Goal: Transaction & Acquisition: Purchase product/service

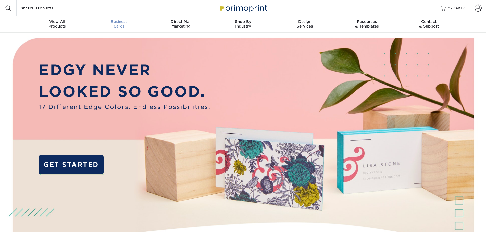
click at [123, 24] on div "Business Cards" at bounding box center [119, 23] width 62 height 9
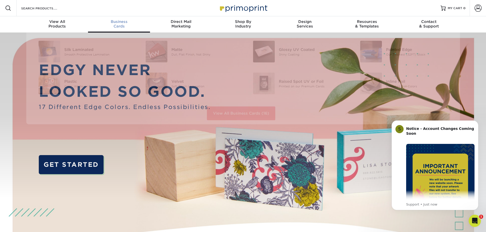
click at [116, 21] on span "Business" at bounding box center [119, 21] width 62 height 5
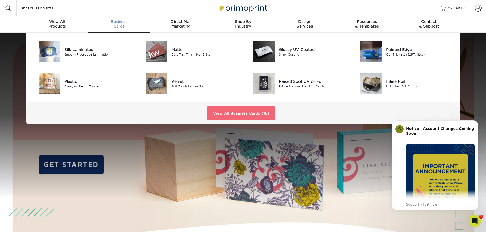
click at [221, 111] on link "View All Business Cards (16)" at bounding box center [241, 114] width 68 height 14
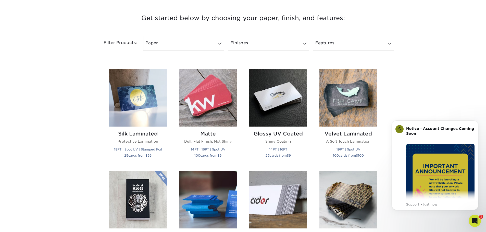
scroll to position [230, 0]
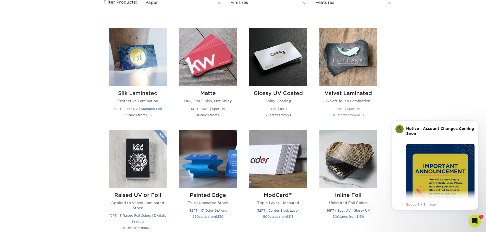
click at [366, 52] on img at bounding box center [348, 57] width 58 height 58
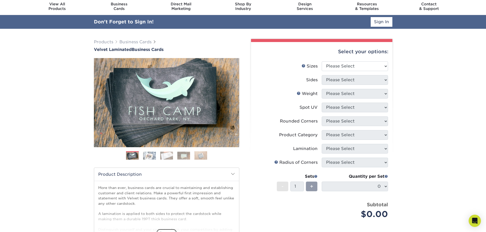
scroll to position [26, 0]
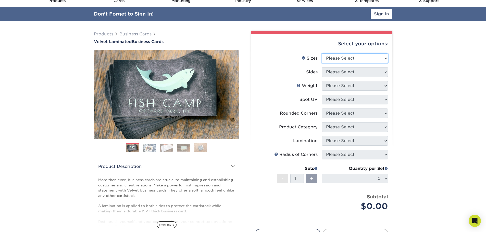
click at [341, 60] on select "Please Select 1.5" x 3.5" - Mini 1.75" x 3.5" - Mini 2" x 2" - Square 2" x 3" -…" at bounding box center [355, 59] width 66 height 10
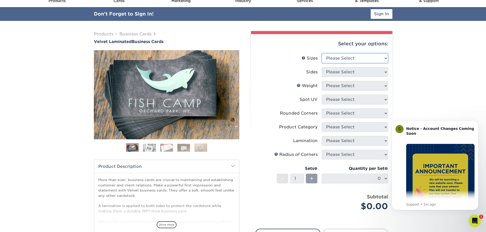
scroll to position [0, 0]
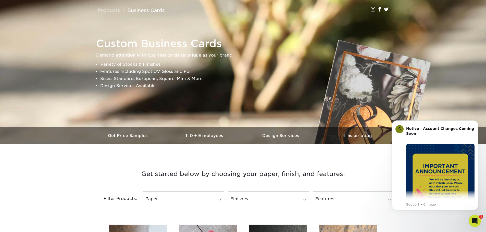
scroll to position [128, 0]
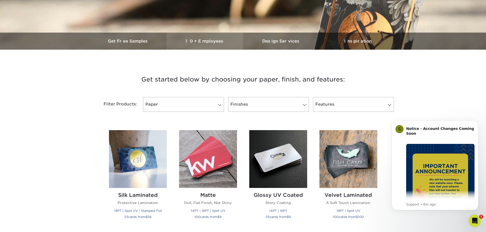
click at [199, 41] on h3 "10+ Employees" at bounding box center [205, 41] width 77 height 5
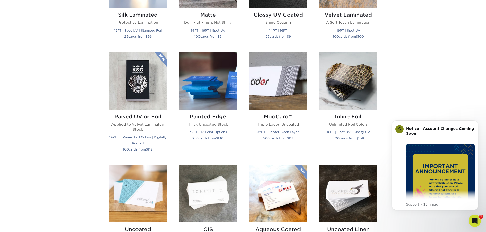
scroll to position [255, 0]
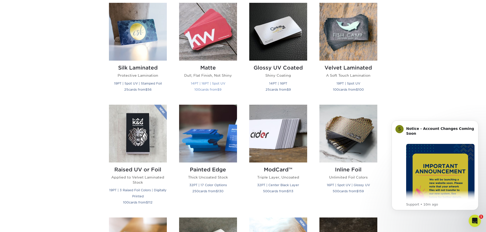
click at [210, 31] on img at bounding box center [208, 32] width 58 height 58
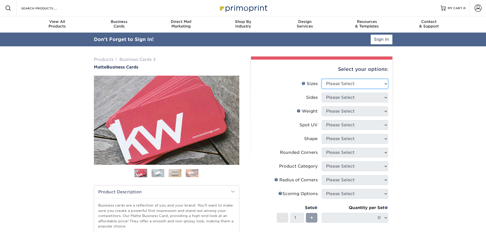
click at [378, 86] on select "Please Select 1.5" x 3.5" - Mini 1.75" x 3.5" - Mini 2" x 2" - Square 2" x 3" -…" at bounding box center [355, 84] width 66 height 10
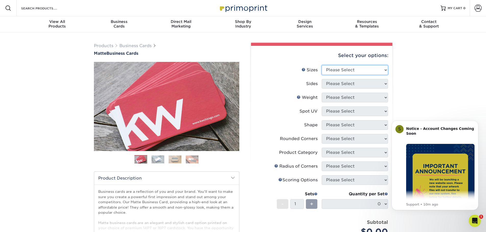
select select "2.00x3.50"
click at [322, 65] on select "Please Select 1.5" x 3.5" - Mini 1.75" x 3.5" - Mini 2" x 2" - Square 2" x 3" -…" at bounding box center [355, 70] width 66 height 10
click at [346, 81] on select "Please Select Print Both Sides Print Front Only" at bounding box center [355, 84] width 66 height 10
select select "13abbda7-1d64-4f25-8bb2-c179b224825d"
click at [322, 79] on select "Please Select Print Both Sides Print Front Only" at bounding box center [355, 84] width 66 height 10
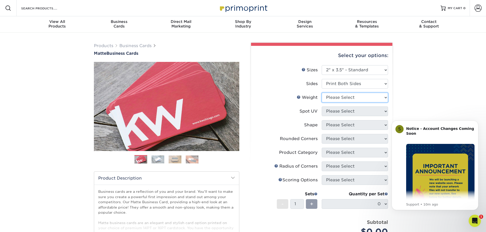
click at [349, 95] on select "Please Select 16PT 14PT" at bounding box center [355, 98] width 66 height 10
select select "16PT"
click at [322, 93] on select "Please Select 16PT 14PT" at bounding box center [355, 98] width 66 height 10
click at [342, 109] on select "Please Select No Spot UV Front and Back (Both Sides) Front Only Back Only" at bounding box center [355, 112] width 66 height 10
select select "3"
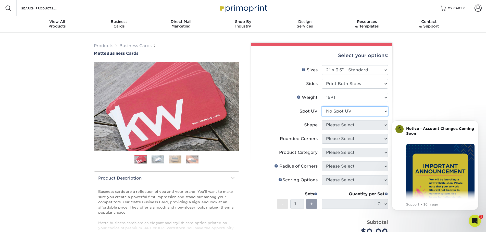
click at [322, 107] on select "Please Select No Spot UV Front and Back (Both Sides) Front Only Back Only" at bounding box center [355, 112] width 66 height 10
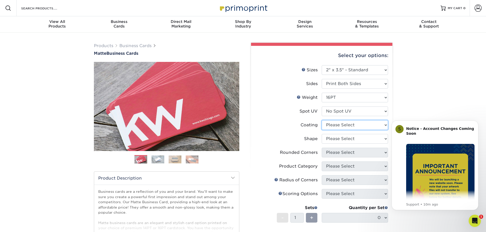
click at [363, 127] on select at bounding box center [355, 125] width 66 height 10
select select "121bb7b5-3b4d-429f-bd8d-bbf80e953313"
click at [322, 120] on select at bounding box center [355, 125] width 66 height 10
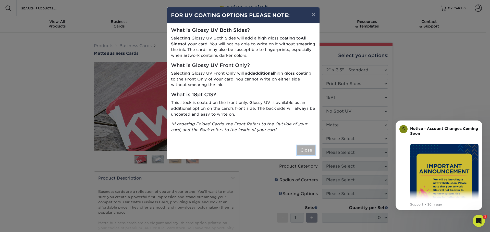
click at [312, 151] on button "Close" at bounding box center [306, 151] width 18 height 10
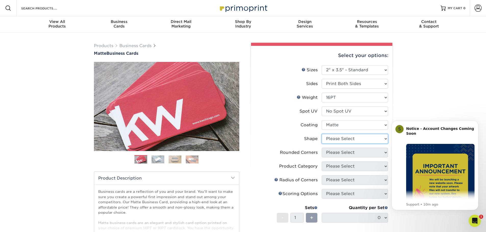
click at [330, 136] on select "Please Select Standard Oval" at bounding box center [355, 139] width 66 height 10
select select "standard"
click at [322, 134] on select "Please Select Standard Oval" at bounding box center [355, 139] width 66 height 10
click at [338, 154] on select "Please Select Yes - Round 2 Corners Yes - Round 4 Corners No" at bounding box center [355, 153] width 66 height 10
select select "7672df9e-0e0a-464d-8e1f-920c575e4da3"
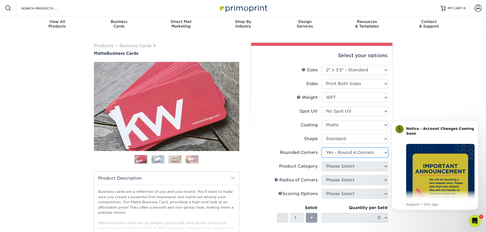
click at [322, 148] on select "Please Select Yes - Round 2 Corners Yes - Round 4 Corners No" at bounding box center [355, 153] width 66 height 10
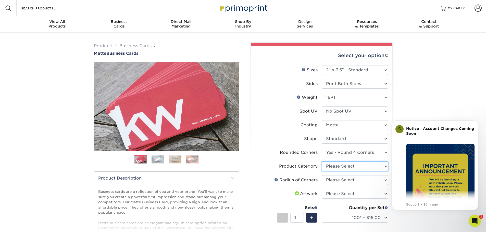
click at [333, 167] on select "Please Select Business Cards" at bounding box center [355, 167] width 66 height 10
select select "3b5148f1-0588-4f88-a218-97bcfdce65c1"
click at [322, 162] on select "Please Select Business Cards" at bounding box center [355, 167] width 66 height 10
click at [337, 175] on li "Product Category Please Select Business Cards" at bounding box center [321, 169] width 133 height 14
click at [337, 178] on select "Please Select Rounded 1/8" Rounded 1/4"" at bounding box center [355, 181] width 66 height 10
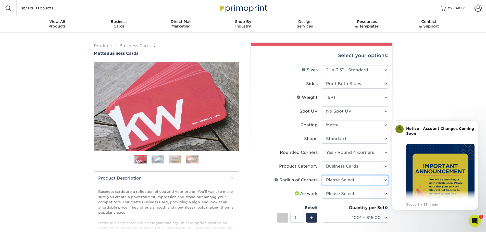
select select "589680c7-ee9a-431b-9d12-d7aeb1386a97"
click at [322, 176] on select "Please Select Rounded 1/8" Rounded 1/4"" at bounding box center [355, 181] width 66 height 10
click at [347, 197] on select "Please Select I will upload files I need a design - $100" at bounding box center [355, 194] width 66 height 10
select select "upload"
click at [322, 189] on select "Please Select I will upload files I need a design - $100" at bounding box center [355, 194] width 66 height 10
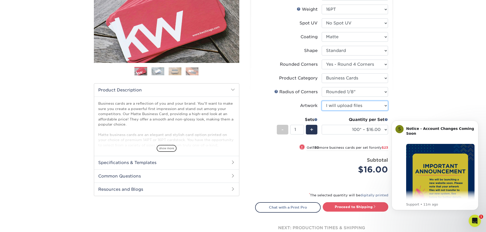
scroll to position [102, 0]
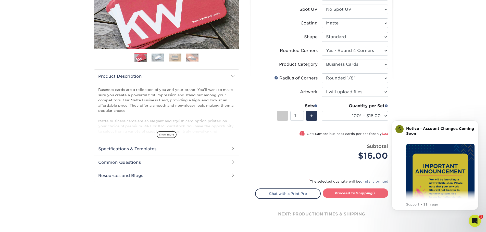
click at [345, 196] on link "Proceed to Shipping" at bounding box center [356, 193] width 66 height 9
type input "Set 1"
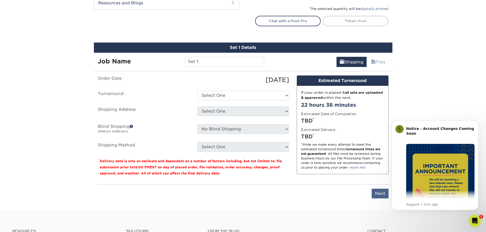
scroll to position [275, 0]
click at [375, 191] on input "Next" at bounding box center [380, 194] width 17 height 10
type input "Next"
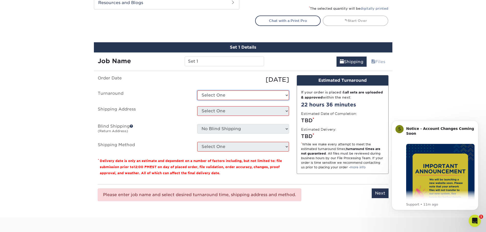
click at [236, 100] on select "Select One 2-4 Business Days 2 Day Next Business Day" at bounding box center [243, 96] width 92 height 10
select select "1a14f52c-e88e-4b57-988e-4a9ef63b1916"
click at [197, 91] on select "Select One 2-4 Business Days 2 Day Next Business Day" at bounding box center [243, 96] width 92 height 10
click at [228, 108] on select "Select One + Add New Address - Login" at bounding box center [243, 111] width 92 height 10
select select "newaddress"
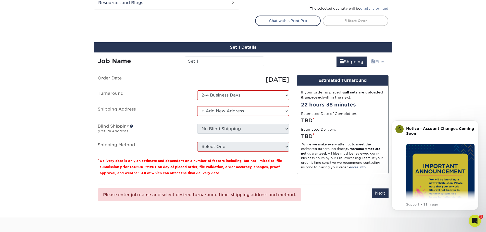
click at [197, 106] on select "Select One + Add New Address - Login" at bounding box center [243, 111] width 92 height 10
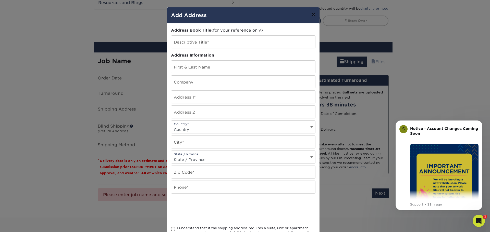
click at [311, 13] on button "×" at bounding box center [313, 14] width 12 height 14
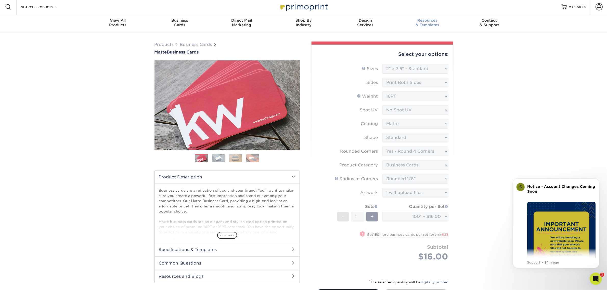
scroll to position [0, 0]
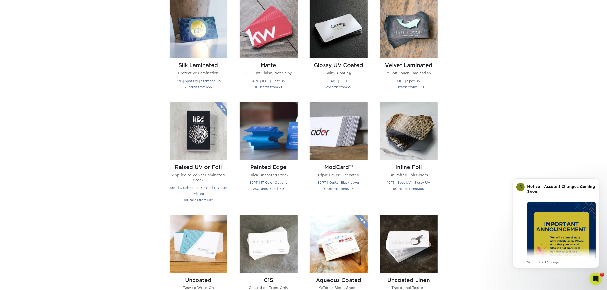
scroll to position [287, 0]
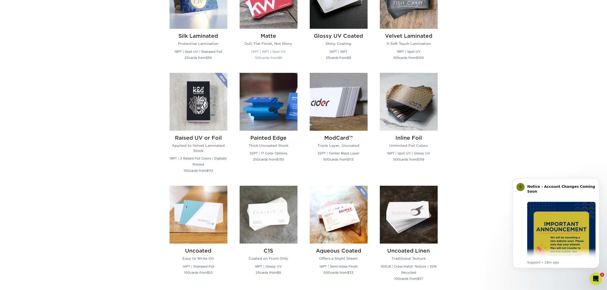
click at [277, 51] on small "14PT | 16PT | Spot UV" at bounding box center [269, 52] width 34 height 4
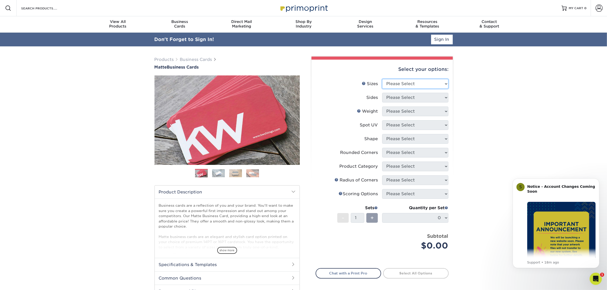
click at [413, 81] on select "Please Select 1.5" x 3.5" - Mini 1.75" x 3.5" - Mini 2" x 2" - Square 2" x 3" -…" at bounding box center [415, 84] width 66 height 10
select select "2.00x3.50"
click at [382, 79] on select "Please Select 1.5" x 3.5" - Mini 1.75" x 3.5" - Mini 2" x 2" - Square 2" x 3" -…" at bounding box center [415, 84] width 66 height 10
click at [497, 156] on div "Products Business Cards Matte Business Cards Previous Next 100 $ 9" at bounding box center [303, 186] width 607 height 281
click at [406, 97] on select "Please Select Print Both Sides Print Front Only" at bounding box center [415, 98] width 66 height 10
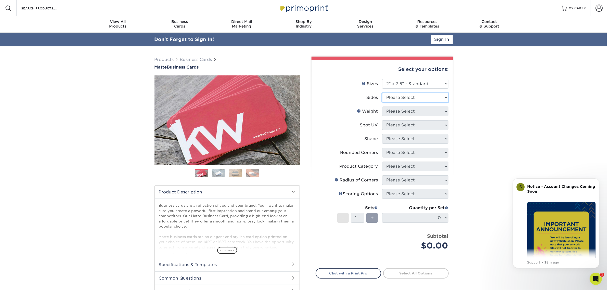
select select "13abbda7-1d64-4f25-8bb2-c179b224825d"
click at [382, 93] on select "Please Select Print Both Sides Print Front Only" at bounding box center [415, 98] width 66 height 10
click at [407, 103] on li "Sides Please Select Print Both Sides Print Front Only" at bounding box center [382, 100] width 133 height 14
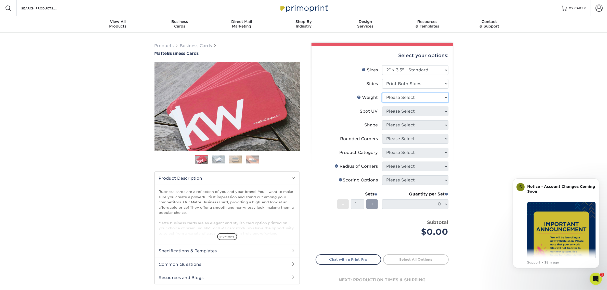
click at [410, 97] on select "Please Select 16PT 14PT" at bounding box center [415, 98] width 66 height 10
select select "16PT"
click at [382, 93] on select "Please Select 16PT 14PT" at bounding box center [415, 98] width 66 height 10
click at [440, 112] on select "Please Select No Spot UV Front and Back (Both Sides) Front Only Back Only" at bounding box center [415, 112] width 66 height 10
select select "3"
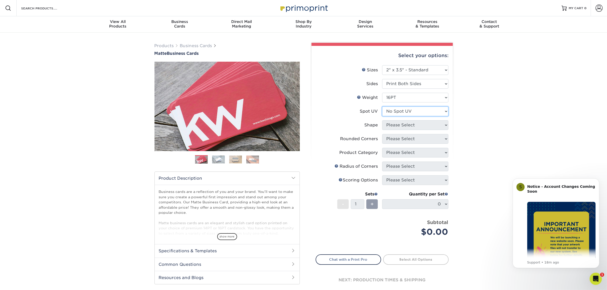
click at [382, 107] on select "Please Select No Spot UV Front and Back (Both Sides) Front Only Back Only" at bounding box center [415, 112] width 66 height 10
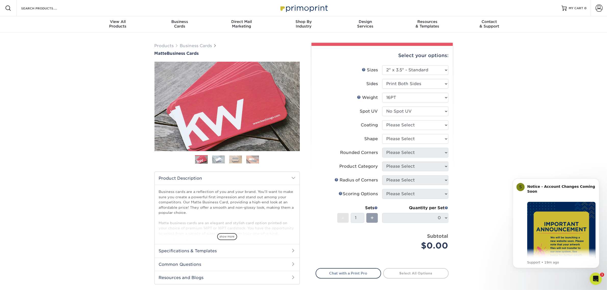
click at [445, 160] on li "Rounded Corners Please Select Yes - Round 2 Corners Yes - Round 4 Corners No" at bounding box center [382, 155] width 133 height 14
click at [413, 122] on select at bounding box center [415, 125] width 66 height 10
select select "121bb7b5-3b4d-429f-bd8d-bbf80e953313"
click at [382, 120] on select at bounding box center [415, 125] width 66 height 10
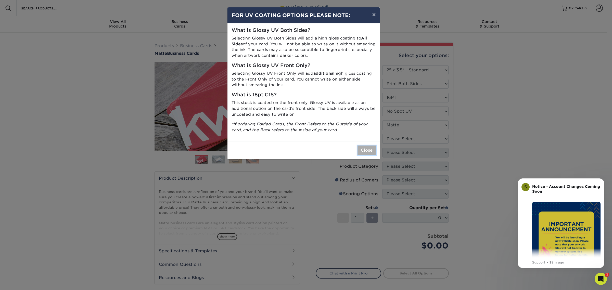
click at [360, 148] on button "Close" at bounding box center [367, 151] width 18 height 10
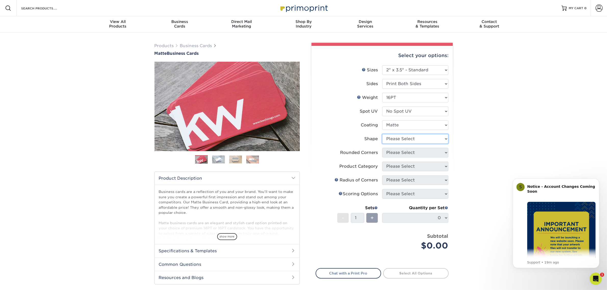
click at [417, 137] on select "Please Select Standard Oval" at bounding box center [415, 139] width 66 height 10
select select "standard"
click at [382, 134] on select "Please Select Standard Oval" at bounding box center [415, 139] width 66 height 10
click at [420, 151] on select "Please Select Yes - Round 2 Corners Yes - Round 4 Corners No" at bounding box center [415, 153] width 66 height 10
select select "7672df9e-0e0a-464d-8e1f-920c575e4da3"
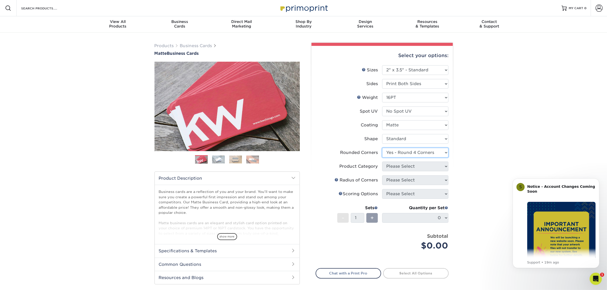
click at [382, 148] on select "Please Select Yes - Round 2 Corners Yes - Round 4 Corners No" at bounding box center [415, 153] width 66 height 10
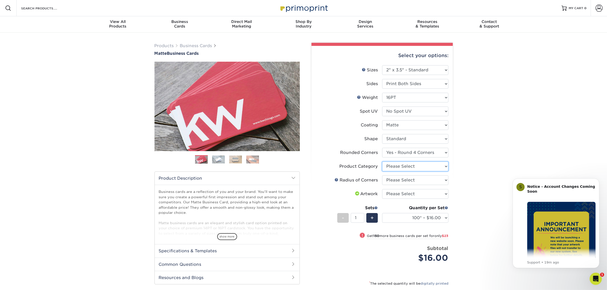
click at [428, 166] on select "Please Select Business Cards" at bounding box center [415, 167] width 66 height 10
click at [413, 187] on li "Radius of Corners Please Select Rounded 1/8" Rounded 1/4"" at bounding box center [382, 183] width 133 height 14
click at [413, 179] on select "Please Select Rounded 1/8" Rounded 1/4"" at bounding box center [415, 181] width 66 height 10
select select "589680c7-ee9a-431b-9d12-d7aeb1386a97"
click at [382, 176] on select "Please Select Rounded 1/8" Rounded 1/4"" at bounding box center [415, 181] width 66 height 10
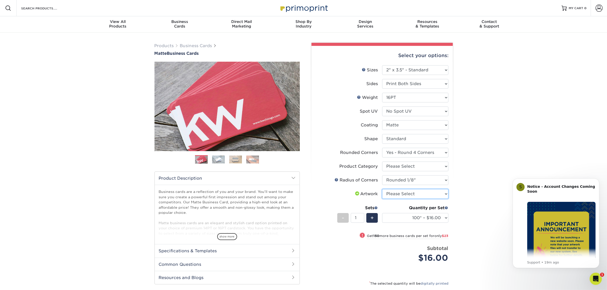
click at [406, 189] on select "Please Select I will upload files I need a design - $100" at bounding box center [415, 194] width 66 height 10
select select "upload"
click at [382, 189] on select "Please Select I will upload files I need a design - $100" at bounding box center [415, 194] width 66 height 10
click at [425, 176] on select "Please Select Rounded 1/8" Rounded 1/4"" at bounding box center [415, 181] width 66 height 10
click at [382, 176] on select "Please Select Rounded 1/8" Rounded 1/4"" at bounding box center [415, 181] width 66 height 10
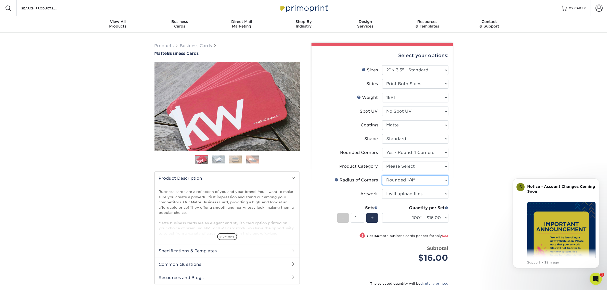
click at [409, 182] on select "Please Select Rounded 1/8" Rounded 1/4"" at bounding box center [415, 181] width 66 height 10
select select "589680c7-ee9a-431b-9d12-d7aeb1386a97"
click at [382, 176] on select "Please Select Rounded 1/8" Rounded 1/4"" at bounding box center [415, 181] width 66 height 10
click at [506, 187] on div "Products Business Cards Matte Business Cards Previous Next 100 $ 9" at bounding box center [303, 192] width 607 height 318
click at [431, 164] on select "Please Select Business Cards" at bounding box center [415, 167] width 66 height 10
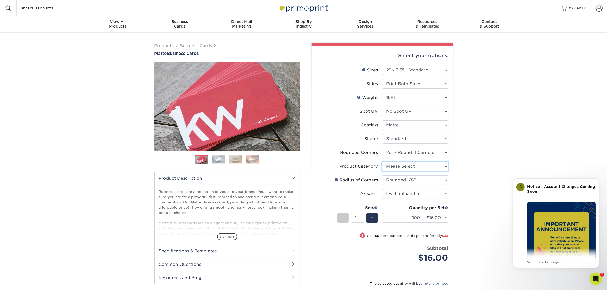
select select "3b5148f1-0588-4f88-a218-97bcfdce65c1"
click at [382, 162] on select "Please Select Business Cards" at bounding box center [415, 167] width 66 height 10
click at [424, 152] on select "Please Select Yes - Round 2 Corners Yes - Round 4 Corners No" at bounding box center [415, 153] width 66 height 10
select select "76a3b848-63b4-4449-aad1-d9e81d5a60f5"
click at [382, 148] on select "Please Select Yes - Round 2 Corners Yes - Round 4 Corners No" at bounding box center [415, 153] width 66 height 10
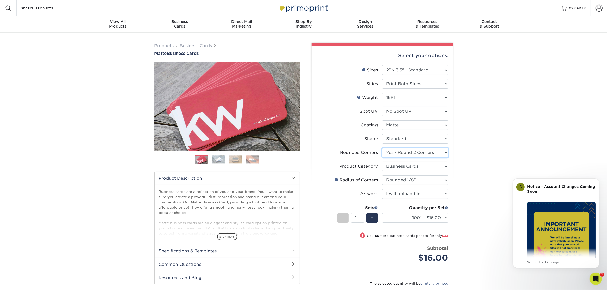
select select "-1"
click at [420, 148] on select "Please Select Yes - Round 2 Corners Yes - Round 4 Corners No" at bounding box center [415, 153] width 66 height 10
select select "0"
click at [382, 148] on select "Please Select Yes - Round 2 Corners Yes - Round 4 Corners No" at bounding box center [415, 153] width 66 height 10
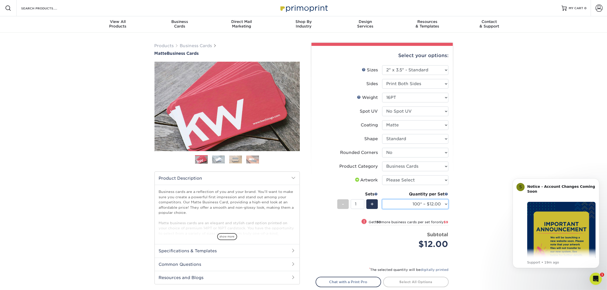
click at [412, 204] on select "100* – $12.00 250* – $21.00 500 – $42.00 1000 – $53.00 (free shipping*) 2500 – …" at bounding box center [415, 204] width 66 height 10
click at [516, 118] on div "Products Business Cards Matte Business Cards Previous Next 100 $ 9" at bounding box center [303, 185] width 607 height 304
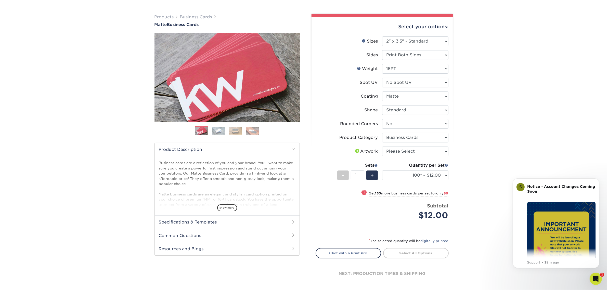
scroll to position [96, 0]
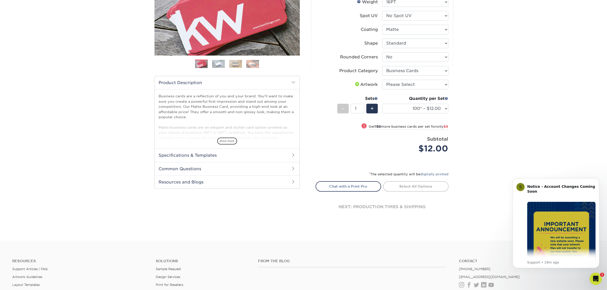
click at [255, 154] on h2 "Specifications & Templates" at bounding box center [227, 155] width 145 height 13
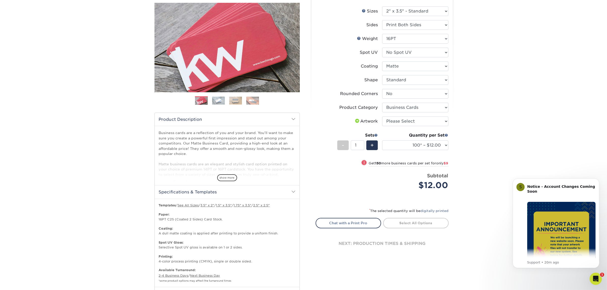
scroll to position [0, 0]
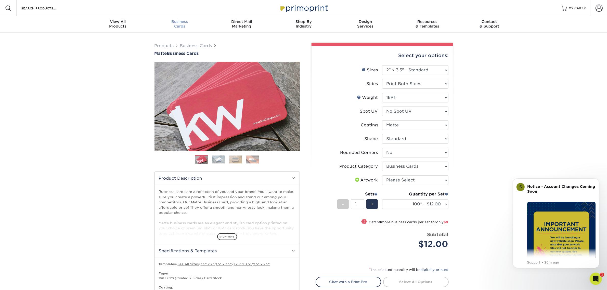
click at [188, 23] on span "Business" at bounding box center [180, 21] width 62 height 5
click at [428, 111] on select "Please Select No Spot UV Front and Back (Both Sides) Front Only Back Only" at bounding box center [415, 112] width 66 height 10
click at [382, 107] on select "Please Select No Spot UV Front and Back (Both Sides) Front Only Back Only" at bounding box center [415, 112] width 66 height 10
click at [421, 126] on select at bounding box center [415, 125] width 66 height 10
click at [382, 120] on select at bounding box center [415, 125] width 66 height 10
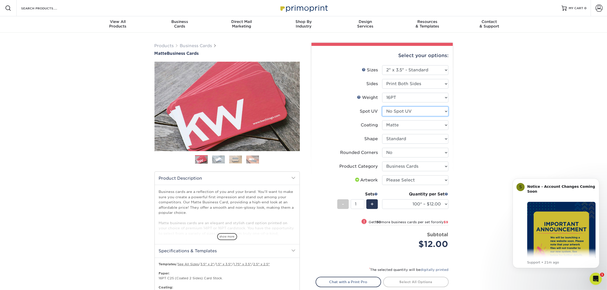
click at [406, 114] on select "Please Select No Spot UV Front and Back (Both Sides) Front Only Back Only" at bounding box center [415, 112] width 66 height 10
select select "0"
click at [382, 107] on select "Please Select No Spot UV Front and Back (Both Sides) Front Only Back Only" at bounding box center [415, 112] width 66 height 10
select select "-1"
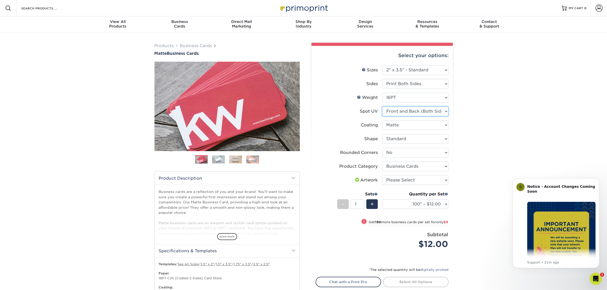
select select
select select "-1"
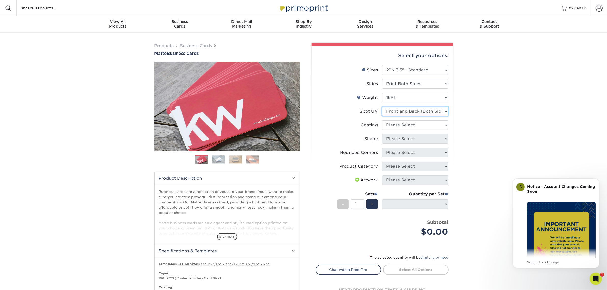
click at [445, 114] on select "Please Select No Spot UV Front and Back (Both Sides) Front Only Back Only" at bounding box center [415, 112] width 66 height 10
click at [504, 117] on div "Products Business Cards Matte Business Cards Previous Next 100 $ 9" at bounding box center [303, 213] width 607 height 361
click at [425, 125] on select at bounding box center [415, 125] width 66 height 10
select select "121bb7b5-3b4d-429f-bd8d-bbf80e953313"
click at [382, 120] on select at bounding box center [415, 125] width 66 height 10
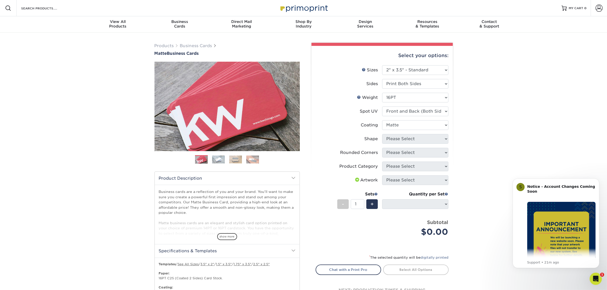
select select
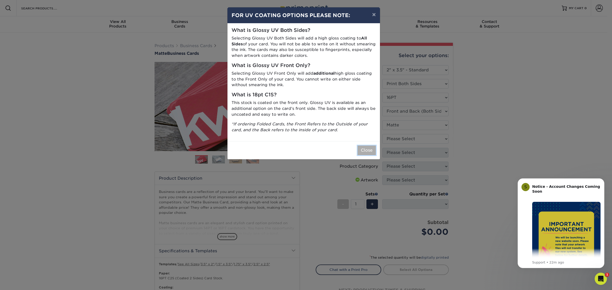
click at [367, 146] on button "Close" at bounding box center [367, 151] width 18 height 10
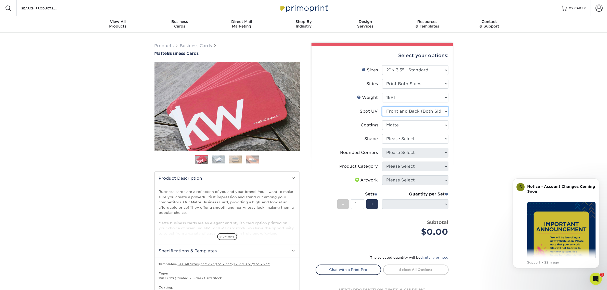
click at [400, 110] on select "Please Select No Spot UV Front and Back (Both Sides) Front Only Back Only" at bounding box center [415, 112] width 66 height 10
select select "3"
click at [382, 107] on select "Please Select No Spot UV Front and Back (Both Sides) Front Only Back Only" at bounding box center [415, 112] width 66 height 10
select select
click at [394, 123] on select at bounding box center [415, 125] width 66 height 10
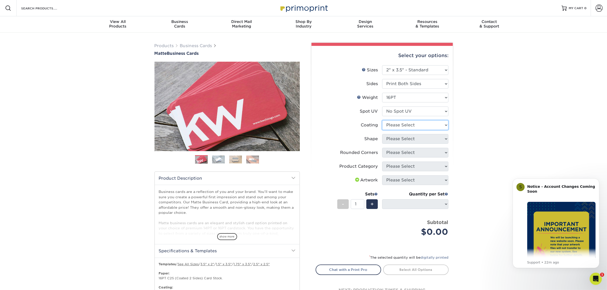
click at [382, 120] on select at bounding box center [415, 125] width 66 height 10
click at [390, 125] on select at bounding box center [415, 125] width 66 height 10
select select "121bb7b5-3b4d-429f-bd8d-bbf80e953313"
click at [382, 120] on select at bounding box center [415, 125] width 66 height 10
select select
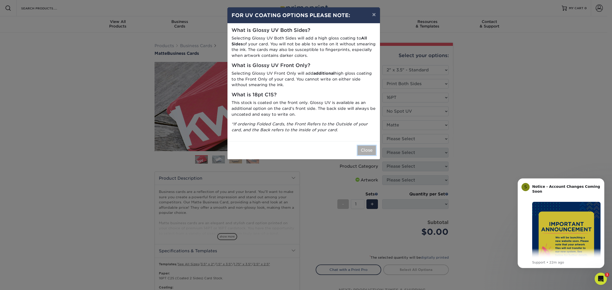
click at [361, 147] on button "Close" at bounding box center [367, 151] width 18 height 10
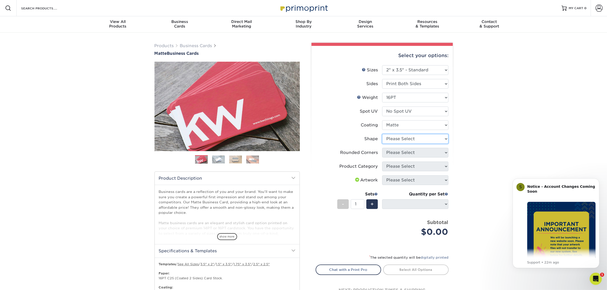
click at [436, 136] on select "Please Select Standard Oval" at bounding box center [415, 139] width 66 height 10
select select "standard"
click at [382, 134] on select "Please Select Standard Oval" at bounding box center [415, 139] width 66 height 10
select select
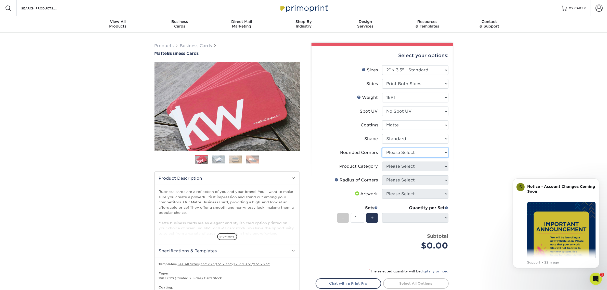
click at [431, 151] on select "Please Select Yes - Round 2 Corners Yes - Round 4 Corners No" at bounding box center [415, 153] width 66 height 10
select select "7672df9e-0e0a-464d-8e1f-920c575e4da3"
click at [382, 148] on select "Please Select Yes - Round 2 Corners Yes - Round 4 Corners No" at bounding box center [415, 153] width 66 height 10
select select "-1"
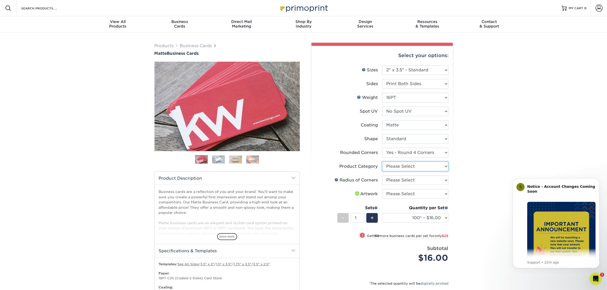
click at [423, 170] on select "Please Select Business Cards" at bounding box center [415, 167] width 66 height 10
select select "3b5148f1-0588-4f88-a218-97bcfdce65c1"
click at [382, 162] on select "Please Select Business Cards" at bounding box center [415, 167] width 66 height 10
click at [417, 179] on select "Please Select Rounded 1/8" Rounded 1/4"" at bounding box center [415, 181] width 66 height 10
select select "589680c7-ee9a-431b-9d12-d7aeb1386a97"
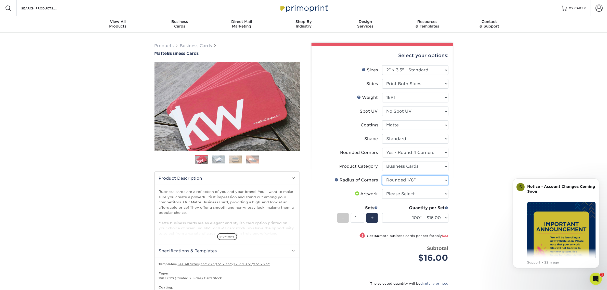
click at [382, 176] on select "Please Select Rounded 1/8" Rounded 1/4"" at bounding box center [415, 181] width 66 height 10
click at [420, 195] on select "Please Select I will upload files I need a design - $100" at bounding box center [415, 194] width 66 height 10
select select "upload"
click at [382, 189] on select "Please Select I will upload files I need a design - $100" at bounding box center [415, 194] width 66 height 10
click at [434, 110] on select "Please Select No Spot UV Front and Back (Both Sides) Front Only Back Only" at bounding box center [415, 112] width 66 height 10
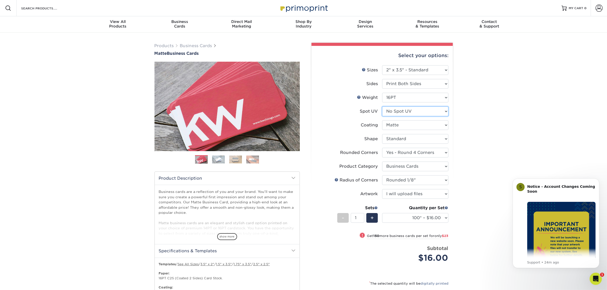
select select "0"
click at [382, 107] on select "Please Select No Spot UV Front and Back (Both Sides) Front Only Back Only" at bounding box center [415, 112] width 66 height 10
select select "-1"
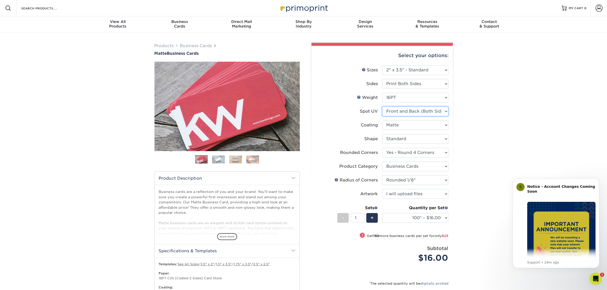
select select
select select "-1"
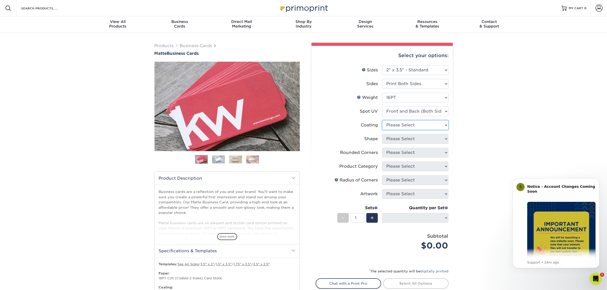
click at [414, 126] on select at bounding box center [415, 125] width 66 height 10
select select "121bb7b5-3b4d-429f-bd8d-bbf80e953313"
click at [382, 120] on select at bounding box center [415, 125] width 66 height 10
select select
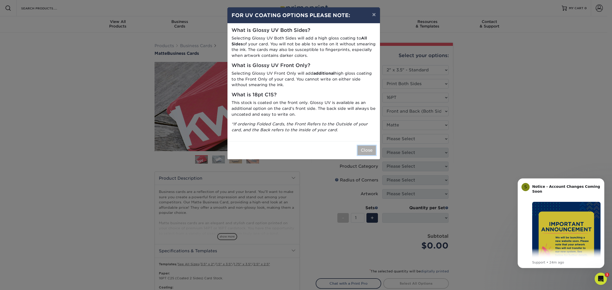
click at [364, 147] on button "Close" at bounding box center [367, 151] width 18 height 10
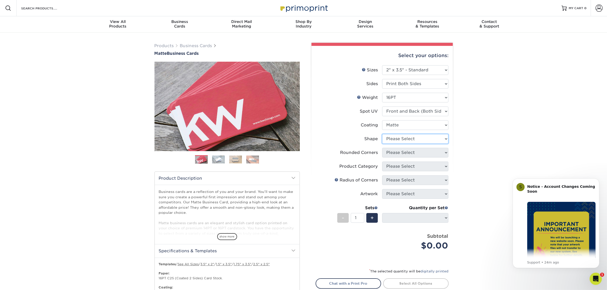
click at [401, 140] on select "Please Select Standard" at bounding box center [415, 139] width 66 height 10
select select "standard"
click at [382, 134] on select "Please Select Standard" at bounding box center [415, 139] width 66 height 10
select select
click at [400, 155] on select "Please Select Yes - Round 2 Corners Yes - Round 4 Corners No" at bounding box center [415, 153] width 66 height 10
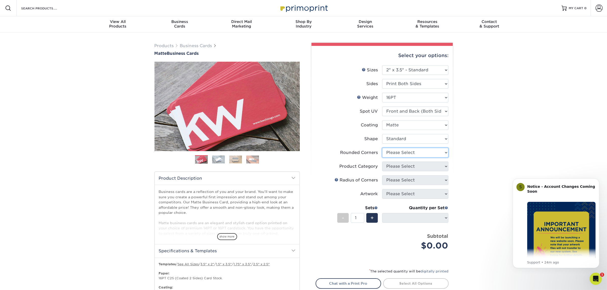
select select "7672df9e-0e0a-464d-8e1f-920c575e4da3"
click at [382, 148] on select "Please Select Yes - Round 2 Corners Yes - Round 4 Corners No" at bounding box center [415, 153] width 66 height 10
select select "-1"
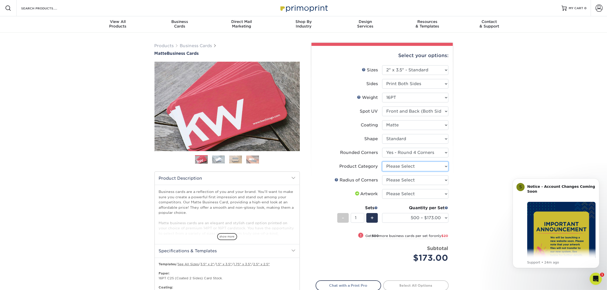
click at [398, 163] on select "Please Select Business Cards" at bounding box center [415, 167] width 66 height 10
click at [493, 151] on div "Products Business Cards Matte Business Cards Previous Next 100 $ 9" at bounding box center [303, 213] width 607 height 361
click at [400, 162] on select "Please Select Business Cards" at bounding box center [415, 167] width 66 height 10
select select "3b5148f1-0588-4f88-a218-97bcfdce65c1"
click at [382, 162] on select "Please Select Business Cards" at bounding box center [415, 167] width 66 height 10
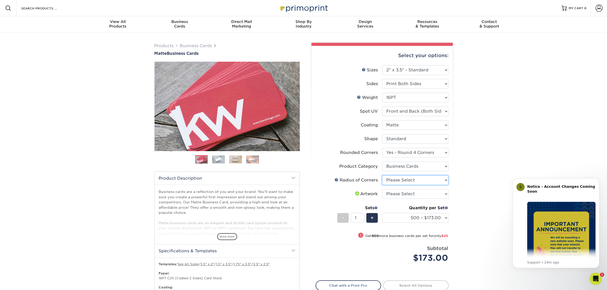
click at [397, 179] on select "Please Select Rounded 1/8" Rounded 1/4"" at bounding box center [415, 181] width 66 height 10
select select "479fbfe7-6a0c-4895-8c9a-81739b7486c9"
click at [382, 176] on select "Please Select Rounded 1/8" Rounded 1/4"" at bounding box center [415, 181] width 66 height 10
drag, startPoint x: 397, startPoint y: 193, endPoint x: 397, endPoint y: 197, distance: 3.8
click at [397, 193] on select "Please Select I will upload files I need a design - $100" at bounding box center [415, 194] width 66 height 10
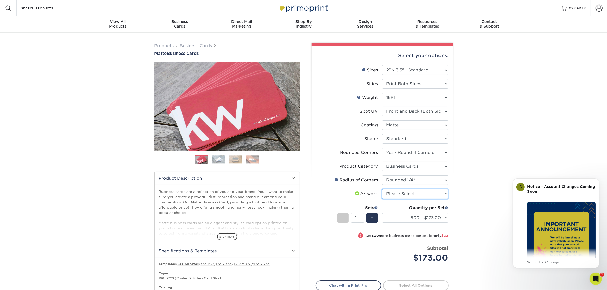
select select "upload"
click at [382, 189] on select "Please Select I will upload files I need a design - $100" at bounding box center [415, 194] width 66 height 10
click at [512, 162] on div "Products Business Cards Matte Business Cards Previous Next 100 $ 9" at bounding box center [303, 213] width 607 height 361
click at [417, 216] on select "500 – $173.00 1000 – $193.00 2500 – $356.00 5000 – $534.00 10000 – $1048.00 150…" at bounding box center [415, 218] width 66 height 10
click at [423, 110] on select "Please Select No Spot UV Front and Back (Both Sides) Front Only Back Only" at bounding box center [415, 112] width 66 height 10
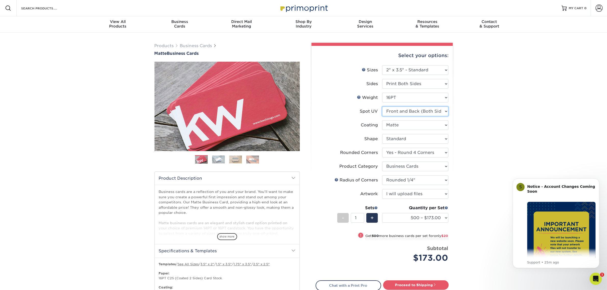
select select "3"
click at [382, 107] on select "Please Select No Spot UV Front and Back (Both Sides) Front Only Back Only" at bounding box center [415, 112] width 66 height 10
select select "-1"
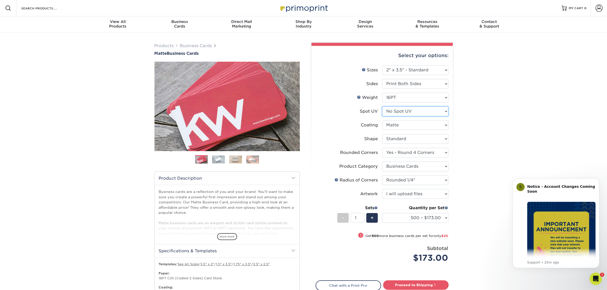
select select
select select "-1"
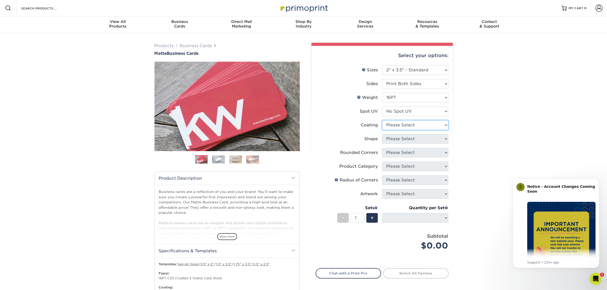
click at [400, 125] on select at bounding box center [415, 125] width 66 height 10
select select "121bb7b5-3b4d-429f-bd8d-bbf80e953313"
click at [382, 120] on select at bounding box center [415, 125] width 66 height 10
select select
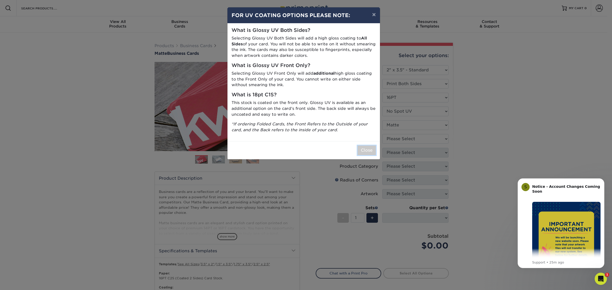
click at [358, 148] on button "Close" at bounding box center [367, 151] width 18 height 10
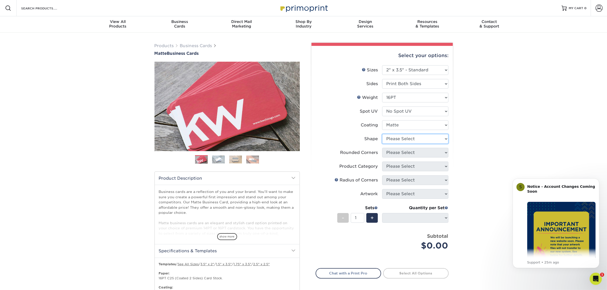
click at [393, 135] on select "Please Select Standard Oval" at bounding box center [415, 139] width 66 height 10
select select "standard"
click at [382, 134] on select "Please Select Standard Oval" at bounding box center [415, 139] width 66 height 10
select select
click at [394, 153] on select "Please Select Yes - Round 2 Corners Yes - Round 4 Corners No" at bounding box center [415, 153] width 66 height 10
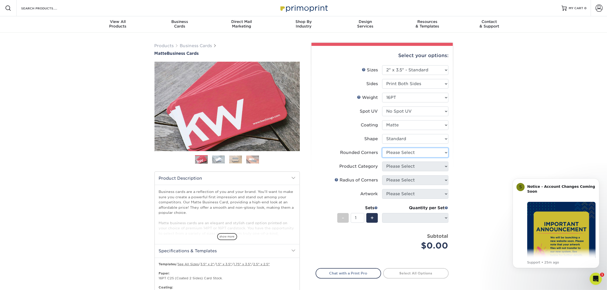
select select "7672df9e-0e0a-464d-8e1f-920c575e4da3"
click at [382, 148] on select "Please Select Yes - Round 2 Corners Yes - Round 4 Corners No" at bounding box center [415, 153] width 66 height 10
select select "-1"
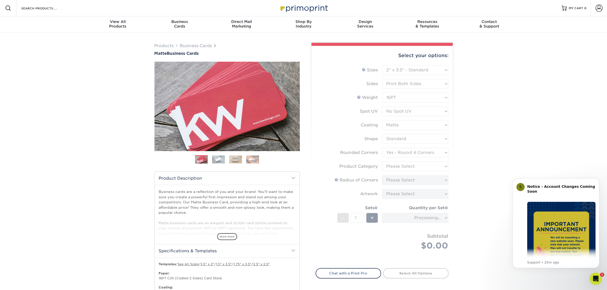
click at [401, 165] on form "Sizes Help Sizes Please Select 1.5" x 3.5" - Mini 1.75" x 3.5" - Mini 2" x 2" -…" at bounding box center [382, 163] width 133 height 197
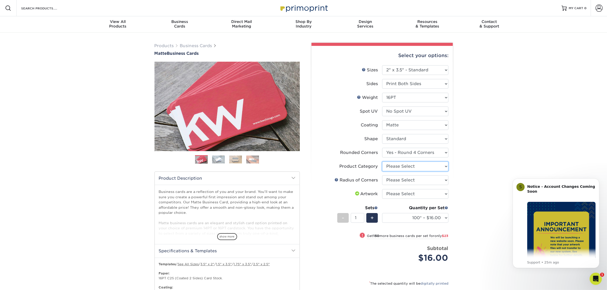
click at [401, 165] on select "Please Select Business Cards" at bounding box center [415, 167] width 66 height 10
select select "3b5148f1-0588-4f88-a218-97bcfdce65c1"
click at [382, 162] on select "Please Select Business Cards" at bounding box center [415, 167] width 66 height 10
click at [416, 178] on select "Please Select Rounded 1/8" Rounded 1/4"" at bounding box center [415, 181] width 66 height 10
select select "479fbfe7-6a0c-4895-8c9a-81739b7486c9"
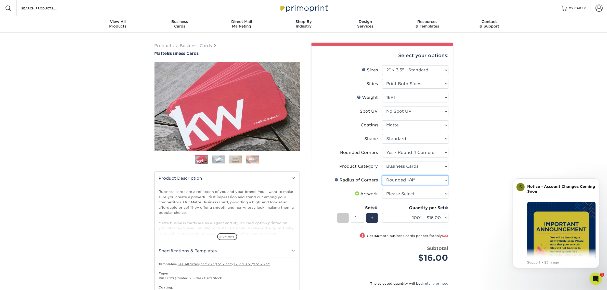
click at [382, 176] on select "Please Select Rounded 1/8" Rounded 1/4"" at bounding box center [415, 181] width 66 height 10
click at [416, 192] on select "Please Select I will upload files I need a design - $100" at bounding box center [415, 194] width 66 height 10
select select "upload"
click at [382, 189] on select "Please Select I will upload files I need a design - $100" at bounding box center [415, 194] width 66 height 10
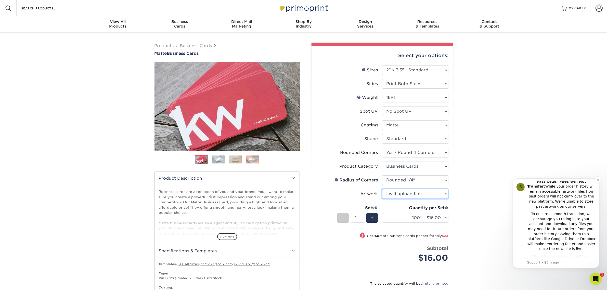
scroll to position [96, 0]
click at [427, 212] on div "Quantity per Set 100* – $16.00 250* – $39.00 500 – $77.00 1000 – $94.00 2500 – …" at bounding box center [415, 217] width 66 height 24
click at [439, 218] on select "100* – $16.00 250* – $39.00 500 – $77.00 1000 – $94.00 2500 – $173.00 5000 – $2…" at bounding box center [415, 218] width 66 height 10
click at [416, 22] on span "Resources" at bounding box center [428, 21] width 62 height 5
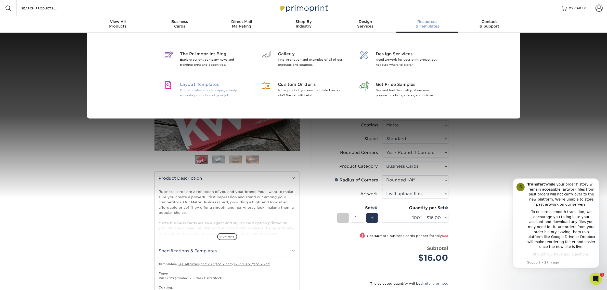
click at [188, 89] on p "Our templates ensure proper, speedy, accurate production of your job." at bounding box center [213, 93] width 66 height 10
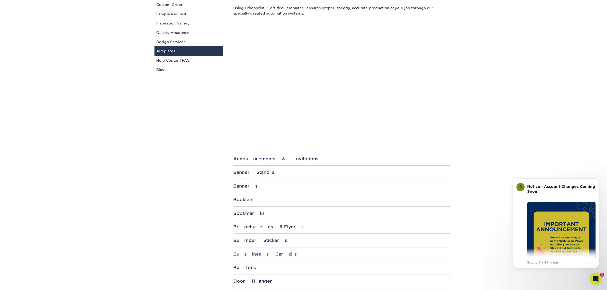
click at [266, 257] on div "Business Cards" at bounding box center [342, 254] width 217 height 5
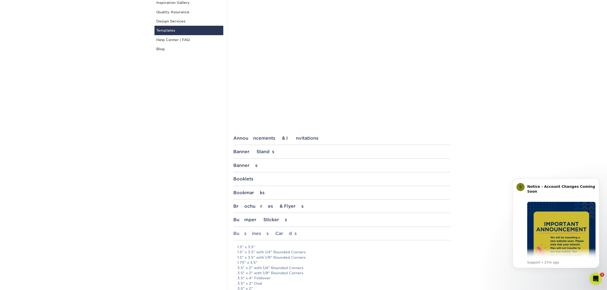
scroll to position [96, 0]
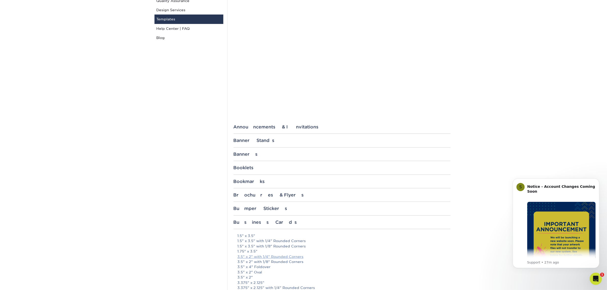
click at [274, 257] on link "3.5" x 2" with 1/4" Rounded Corners" at bounding box center [271, 257] width 66 height 4
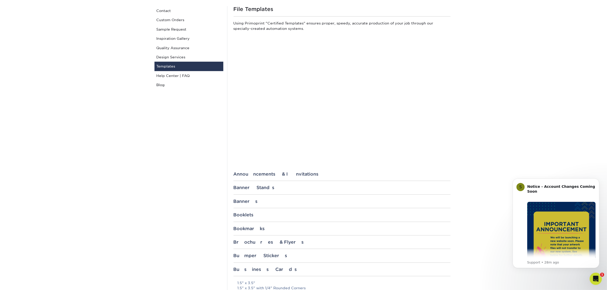
scroll to position [0, 0]
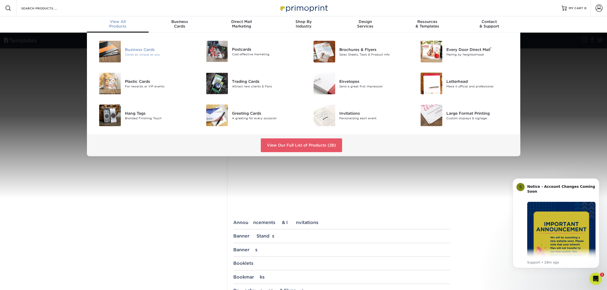
click at [147, 57] on div "Business Cards Cards as unique as you" at bounding box center [160, 52] width 71 height 22
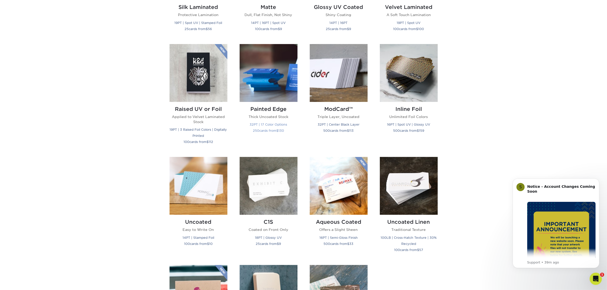
scroll to position [319, 0]
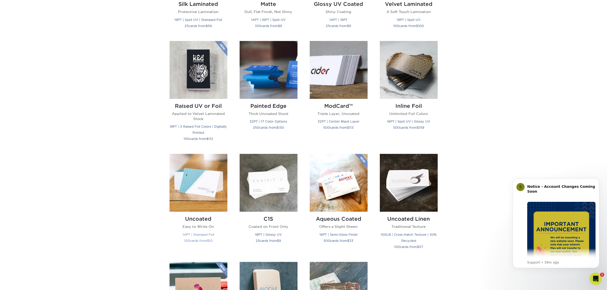
click at [216, 198] on img at bounding box center [199, 183] width 58 height 58
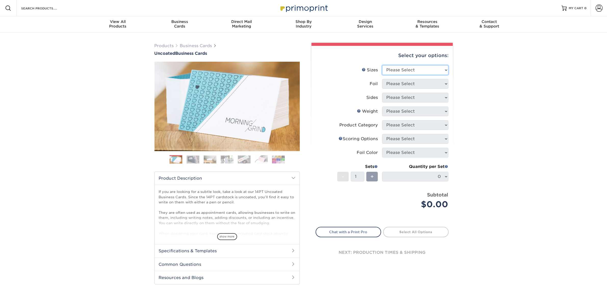
click at [409, 67] on select "Please Select 1.5" x 3.5" - Mini 1.75" x 3.5" - Mini 2" x 3.5" - Standard 2" x …" at bounding box center [415, 70] width 66 height 10
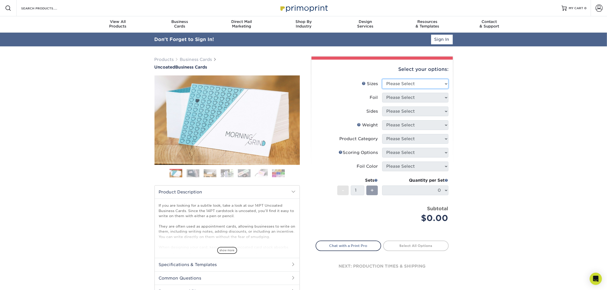
select select "2.00x3.50"
click at [382, 79] on select "Please Select 1.5" x 3.5" - Mini 1.75" x 3.5" - Mini 2" x 3.5" - Standard 2" x …" at bounding box center [415, 84] width 66 height 10
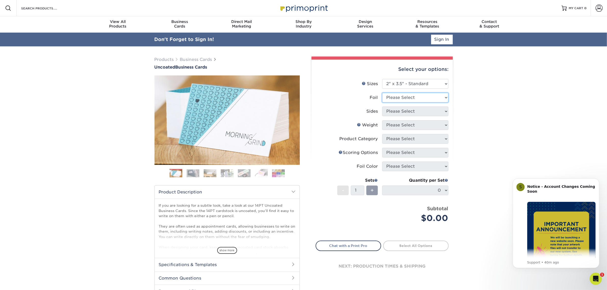
click at [417, 98] on select "Please Select Yes No" at bounding box center [415, 98] width 66 height 10
click at [382, 93] on select "Please Select Yes No" at bounding box center [415, 98] width 66 height 10
click at [415, 97] on select "Please Select Yes No" at bounding box center [415, 98] width 66 height 10
select select "1"
click at [382, 93] on select "Please Select Yes No" at bounding box center [415, 98] width 66 height 10
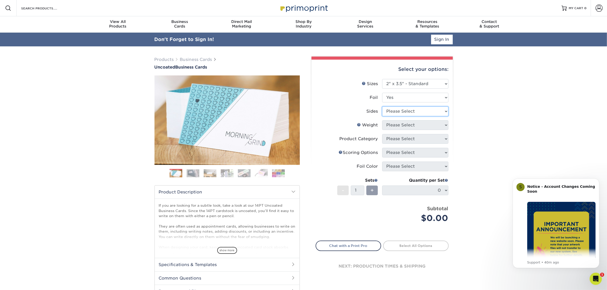
click at [410, 109] on select "Please Select Print Both Sides - Foil Back Only Print Both Sides - Foil Both Si…" at bounding box center [415, 112] width 66 height 10
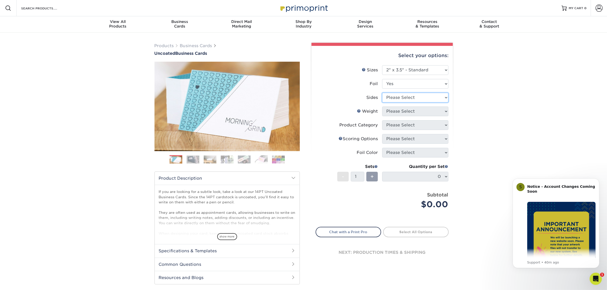
select select "e9e9dfb3-fba1-4d60-972c-fd9ca5904d33"
click at [382, 93] on select "Please Select Print Both Sides - Foil Back Only Print Both Sides - Foil Both Si…" at bounding box center [415, 98] width 66 height 10
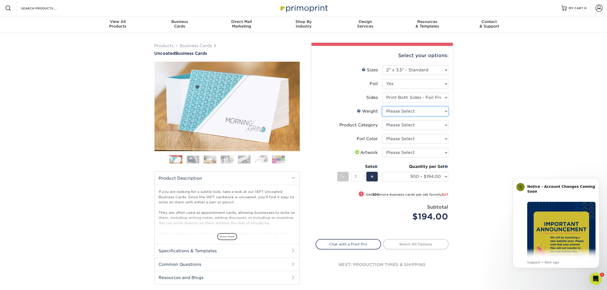
click at [406, 109] on select "Please Select 14PT Uncoated" at bounding box center [415, 112] width 66 height 10
select select "14PT Uncoated"
click at [382, 107] on select "Please Select 14PT Uncoated" at bounding box center [415, 112] width 66 height 10
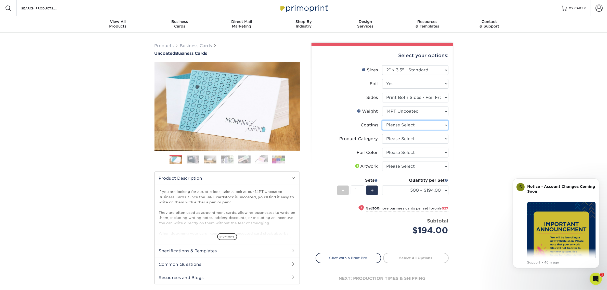
click at [407, 126] on select at bounding box center [415, 125] width 66 height 10
select select "3e7618de-abca-4bda-9f97-8b9129e913d8"
click at [382, 120] on select at bounding box center [415, 125] width 66 height 10
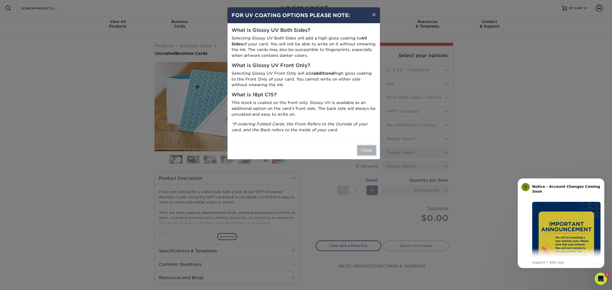
click at [364, 150] on button "Close" at bounding box center [367, 151] width 18 height 10
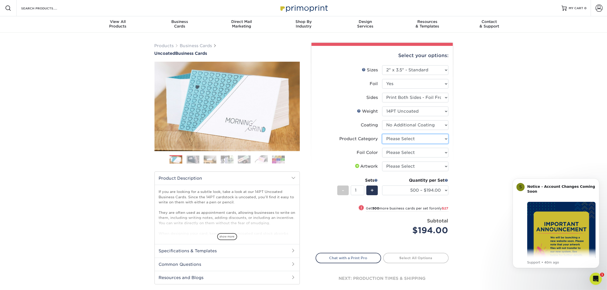
click at [401, 141] on select "Please Select Business Cards" at bounding box center [415, 139] width 66 height 10
select select "3b5148f1-0588-4f88-a218-97bcfdce65c1"
click at [382, 134] on select "Please Select Business Cards" at bounding box center [415, 139] width 66 height 10
click at [404, 154] on select "Please Select Silver Foil Black Foil Blue Foil Copper Foil Gold Foil Red Foil R…" at bounding box center [415, 153] width 66 height 10
select select "e482a702-b595-48f4-8488-80b31f3aa6bc"
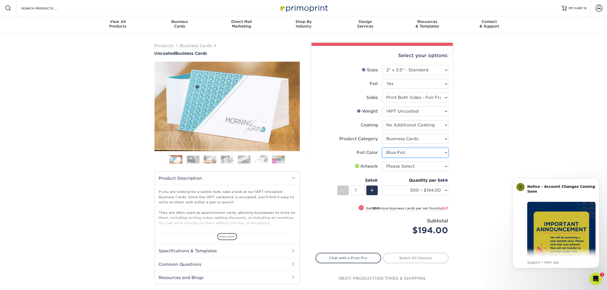
click at [382, 148] on select "Please Select Silver Foil Black Foil Blue Foil Copper Foil Gold Foil Red Foil R…" at bounding box center [415, 153] width 66 height 10
click at [415, 168] on select "Please Select I will upload files I need a design - $100" at bounding box center [415, 167] width 66 height 10
select select "upload"
click at [382, 162] on select "Please Select I will upload files I need a design - $100" at bounding box center [415, 167] width 66 height 10
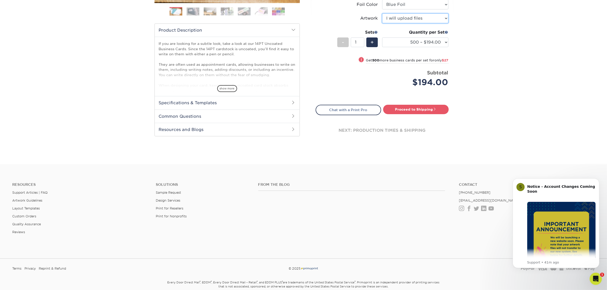
scroll to position [138, 0]
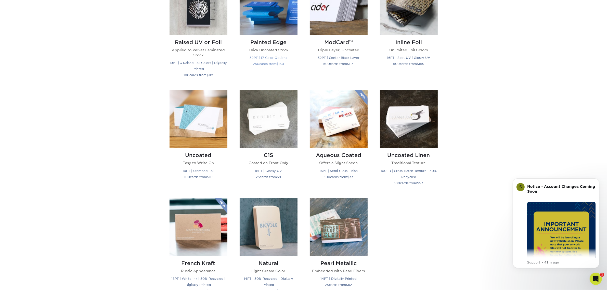
click at [264, 64] on small "250 cards from $ 130" at bounding box center [268, 64] width 31 height 4
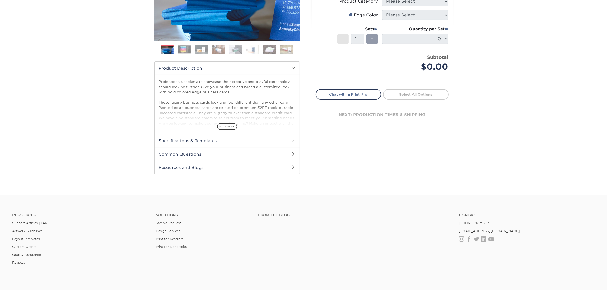
scroll to position [128, 0]
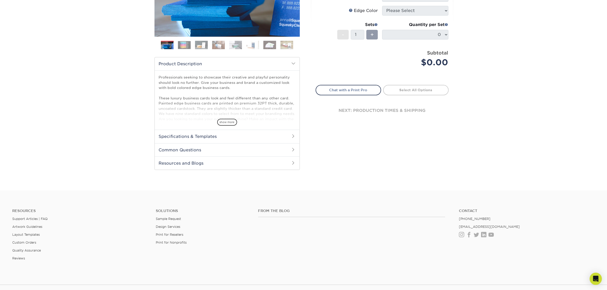
click at [235, 135] on h2 "Specifications & Templates" at bounding box center [227, 136] width 145 height 13
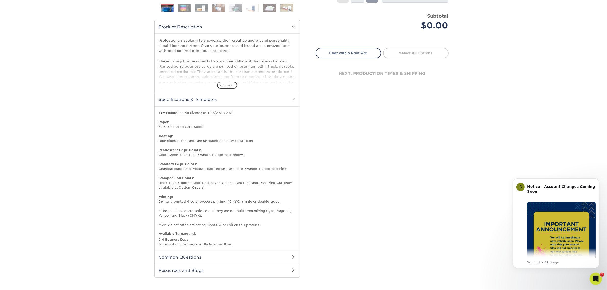
scroll to position [224, 0]
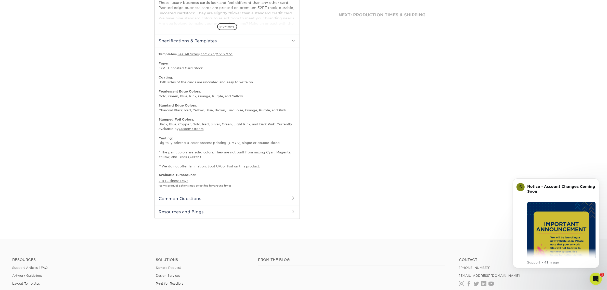
click at [234, 197] on h2 "Common Questions" at bounding box center [227, 198] width 145 height 13
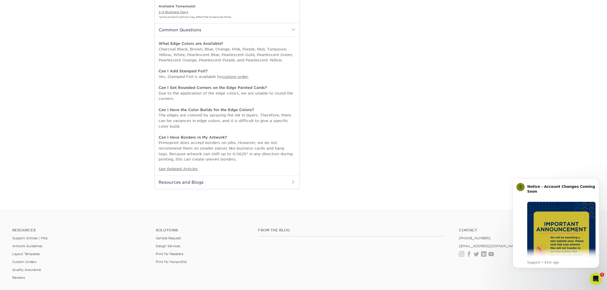
scroll to position [402, 0]
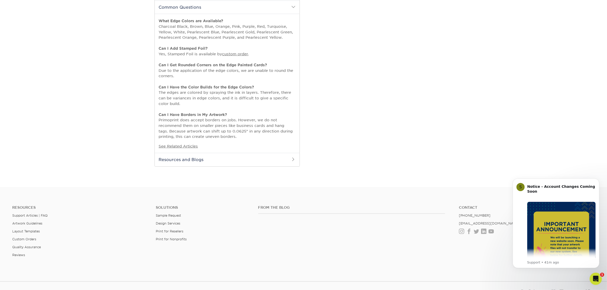
click at [245, 163] on h2 "Resources and Blogs" at bounding box center [227, 159] width 145 height 13
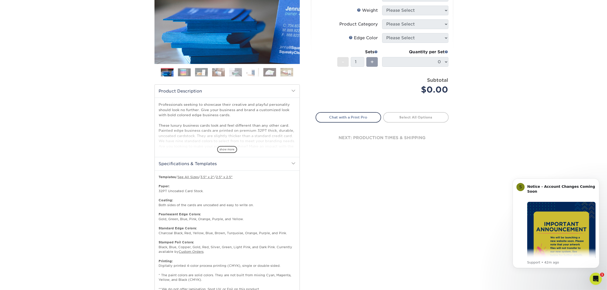
scroll to position [83, 0]
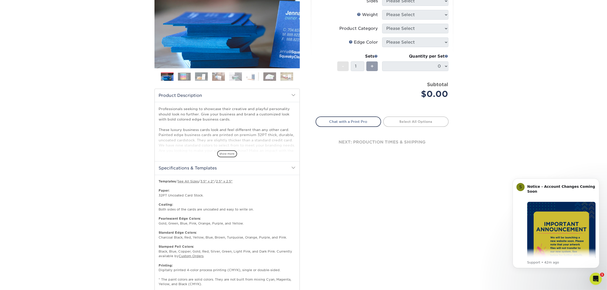
click at [410, 122] on link "Select All Options" at bounding box center [416, 122] width 66 height 10
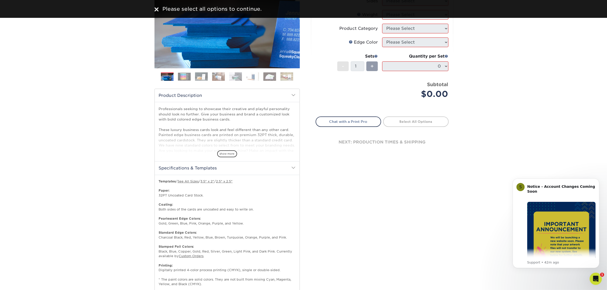
click at [379, 99] on div "Price per set $0.00" at bounding box center [349, 90] width 66 height 19
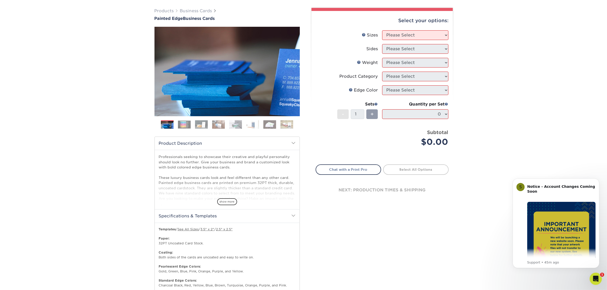
scroll to position [19, 0]
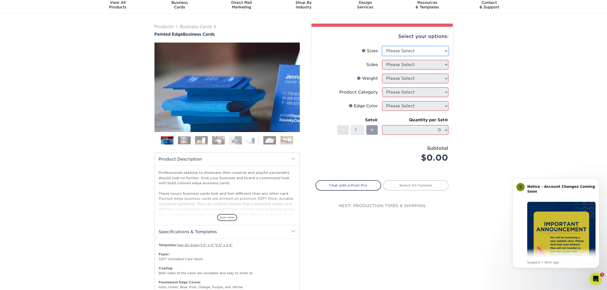
click at [413, 53] on select "Please Select 2" x 3.5" - Standard 2.125" x 3.375" - European 2.5" x 2.5" - Squ…" at bounding box center [415, 51] width 66 height 10
select select "2.00x3.50"
click at [382, 46] on select "Please Select 2" x 3.5" - Standard 2.125" x 3.375" - European 2.5" x 2.5" - Squ…" at bounding box center [415, 51] width 66 height 10
drag, startPoint x: 409, startPoint y: 65, endPoint x: 409, endPoint y: 69, distance: 3.6
click at [409, 65] on select "Please Select Print Both Sides Print Front Only" at bounding box center [415, 65] width 66 height 10
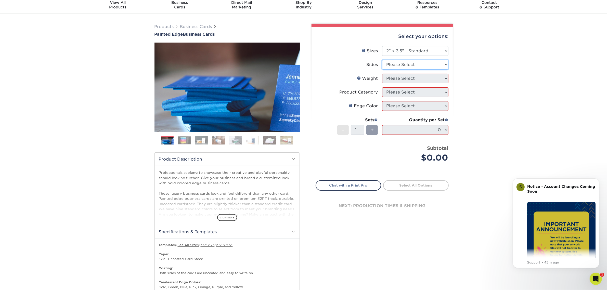
select select "13abbda7-1d64-4f25-8bb2-c179b224825d"
click at [382, 60] on select "Please Select Print Both Sides Print Front Only" at bounding box center [415, 65] width 66 height 10
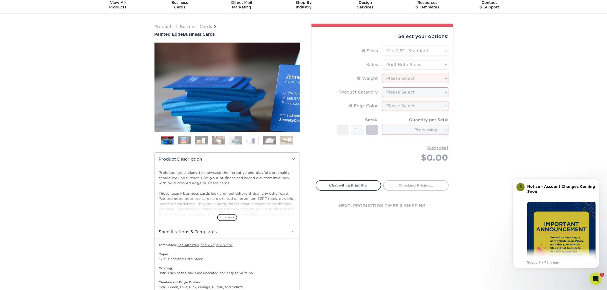
click at [410, 73] on form "Sizes Help Sizes Please Select 2" x 3.5" - Standard 2.125" x 3.375" - European …" at bounding box center [382, 110] width 133 height 128
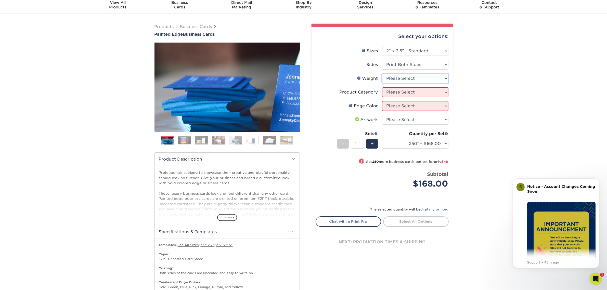
click at [425, 80] on select "Please Select 32PTUC" at bounding box center [415, 79] width 66 height 10
select select "32PTUC"
click at [382, 74] on select "Please Select 32PTUC" at bounding box center [415, 79] width 66 height 10
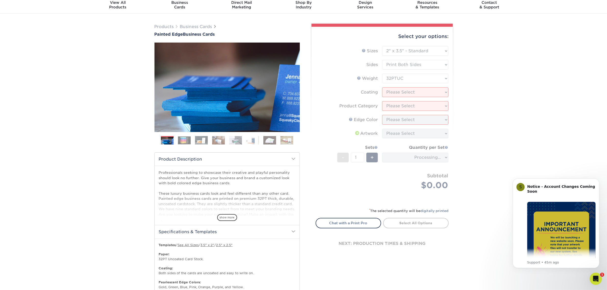
click at [417, 91] on form "Sizes Help Sizes Please Select 2" x 3.5" - Standard 2.125" x 3.375" - European …" at bounding box center [382, 124] width 133 height 156
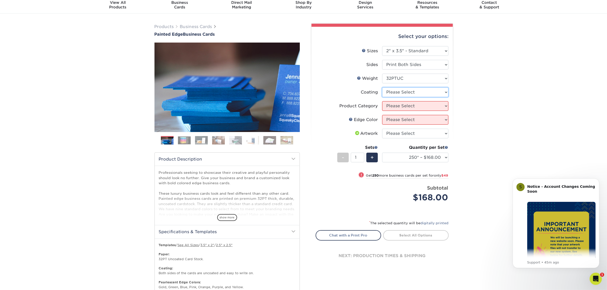
click at [441, 93] on select at bounding box center [415, 93] width 66 height 10
select select "3e7618de-abca-4bda-9f97-8b9129e913d8"
click at [382, 88] on select at bounding box center [415, 93] width 66 height 10
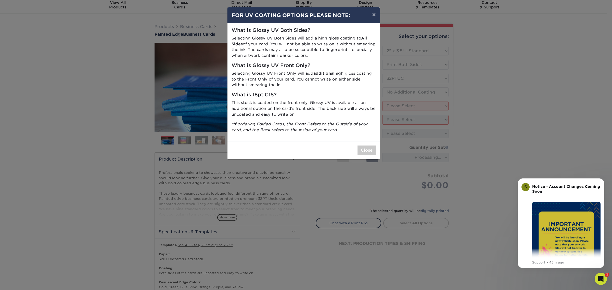
click at [376, 150] on div "Close" at bounding box center [304, 150] width 153 height 18
click at [367, 151] on button "Close" at bounding box center [367, 151] width 18 height 10
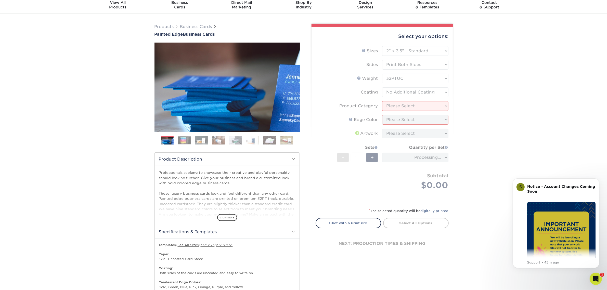
click at [419, 103] on form "Sizes Help Sizes Please Select 2" x 3.5" - Standard 2.125" x 3.375" - European …" at bounding box center [382, 124] width 133 height 156
click at [416, 105] on form "Sizes Help Sizes Please Select 2" x 3.5" - Standard 2.125" x 3.375" - European …" at bounding box center [382, 124] width 133 height 156
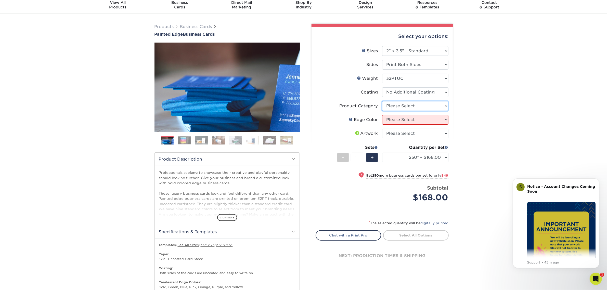
drag, startPoint x: 410, startPoint y: 105, endPoint x: 409, endPoint y: 107, distance: 2.8
click at [410, 105] on select "Please Select Business Cards" at bounding box center [415, 106] width 66 height 10
select select "3b5148f1-0588-4f88-a218-97bcfdce65c1"
click at [382, 101] on select "Please Select Business Cards" at bounding box center [415, 106] width 66 height 10
click at [403, 122] on select "Please Select Charcoal Black Brown Blue Pearlescent Blue Pearlescent Gold Pearl…" at bounding box center [415, 120] width 66 height 10
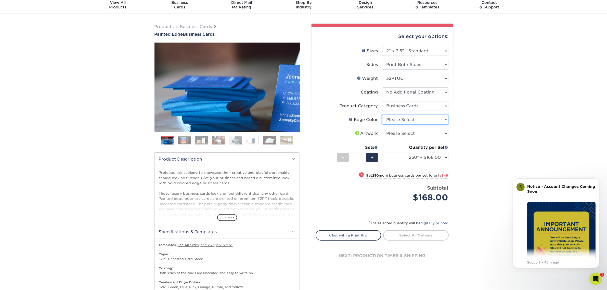
select select "8edf2e46-2dbb-4a7c-bc5c-20ba781fe219"
click at [382, 115] on select "Please Select Charcoal Black Brown Blue Pearlescent Blue Pearlescent Gold Pearl…" at bounding box center [415, 120] width 66 height 10
click at [405, 134] on select "Please Select I will upload files I need a design - $100" at bounding box center [415, 134] width 66 height 10
click at [382, 129] on select "Please Select I will upload files I need a design - $100" at bounding box center [415, 134] width 66 height 10
click at [413, 134] on select "Please Select I will upload files I need a design - $100" at bounding box center [415, 134] width 66 height 10
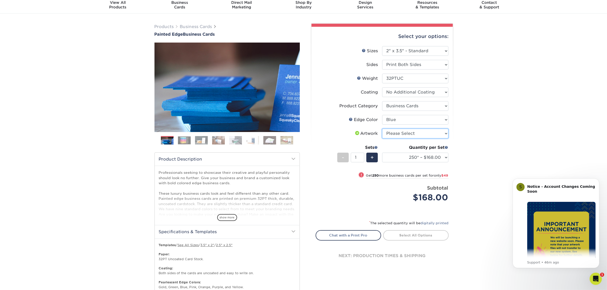
select select "upload"
click at [382, 129] on select "Please Select I will upload files I need a design - $100" at bounding box center [415, 134] width 66 height 10
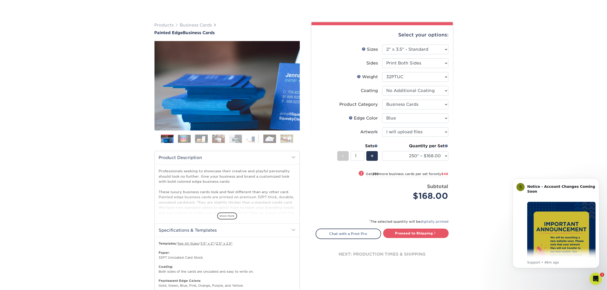
scroll to position [32, 0]
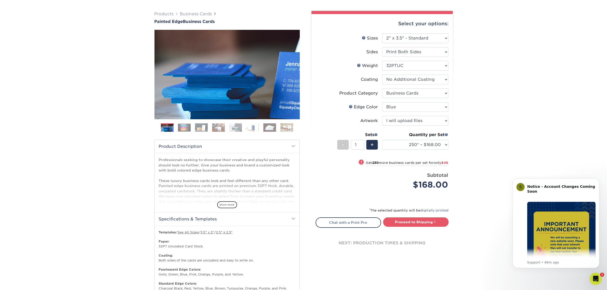
click at [187, 124] on img at bounding box center [184, 128] width 13 height 8
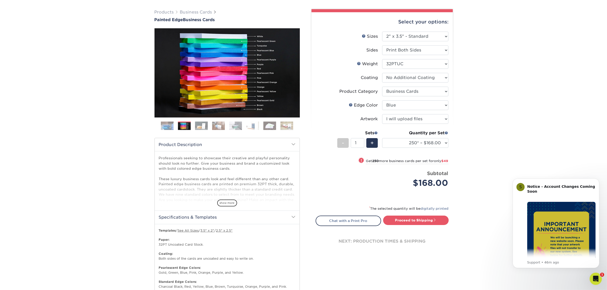
scroll to position [64, 0]
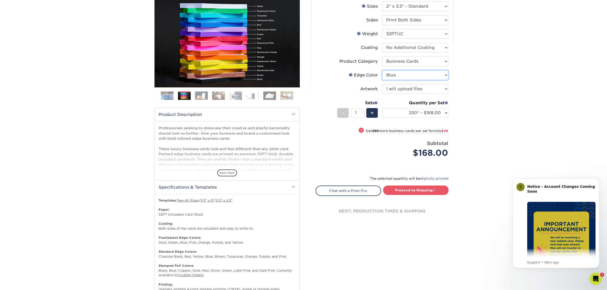
click at [414, 74] on select "Please Select Charcoal Black Brown Blue Pearlescent Blue Pearlescent Gold Pearl…" at bounding box center [415, 75] width 66 height 10
click at [382, 70] on select "Please Select Charcoal Black Brown Blue Pearlescent Blue Pearlescent Gold Pearl…" at bounding box center [415, 75] width 66 height 10
click at [430, 77] on select "Please Select Charcoal Black Brown Blue Pearlescent Blue Pearlescent Gold Pearl…" at bounding box center [415, 75] width 66 height 10
select select "1d2dc4a6-caa7-4e97-9ffb-823980241cde"
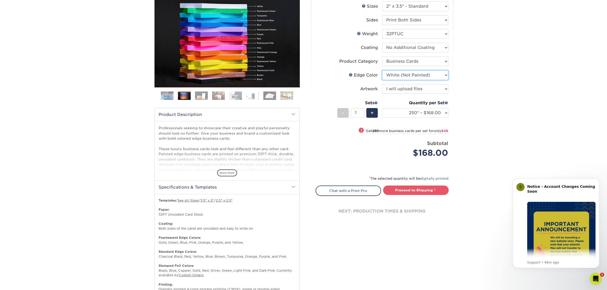
click at [382, 70] on select "Please Select Charcoal Black Brown Blue Pearlescent Blue Pearlescent Gold Pearl…" at bounding box center [415, 75] width 66 height 10
click at [409, 109] on select "250* – $168.00 500* – $217.00 1000* – $339.00" at bounding box center [415, 113] width 66 height 10
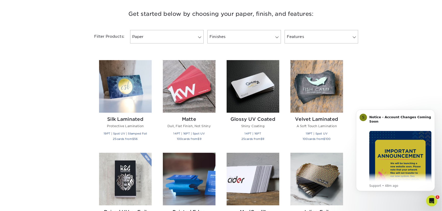
scroll to position [191, 0]
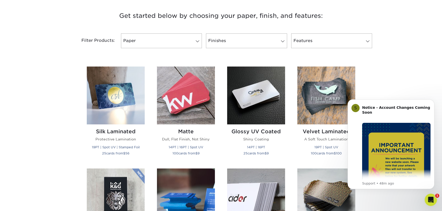
click at [436, 98] on body "S Notice - Account Changes Coming Soon ​ Past Order Files Will Not Transfer: Wh…" at bounding box center [391, 145] width 98 height 102
click at [434, 100] on button "Dismiss notification" at bounding box center [432, 101] width 7 height 7
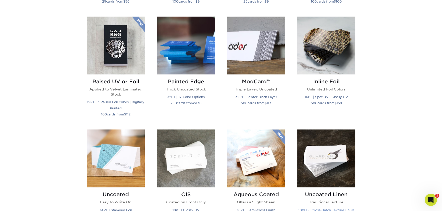
scroll to position [394, 0]
